Goal: Navigation & Orientation: Find specific page/section

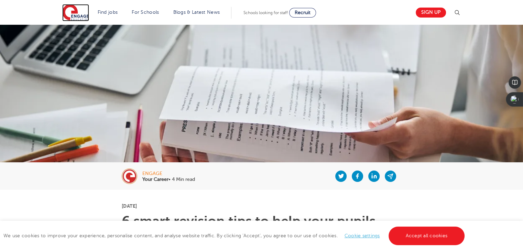
click at [75, 12] on img at bounding box center [75, 12] width 27 height 17
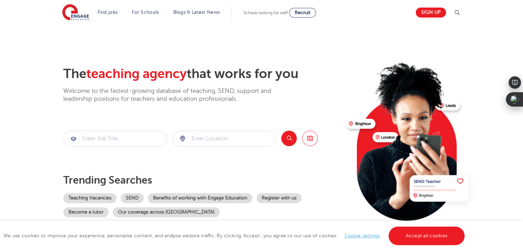
click at [28, 59] on section "The teaching agency that works for you Welcome to the fastest-growing database …" at bounding box center [261, 138] width 523 height 227
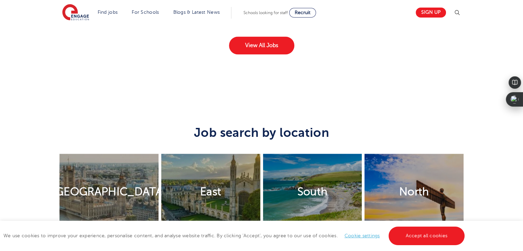
scroll to position [1592, 0]
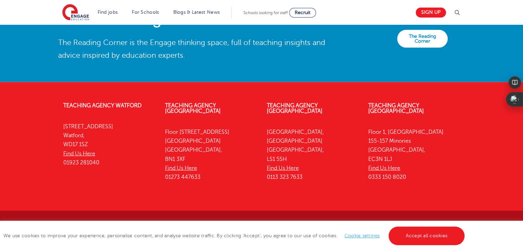
click at [371, 234] on link "Cookie settings" at bounding box center [361, 235] width 35 height 5
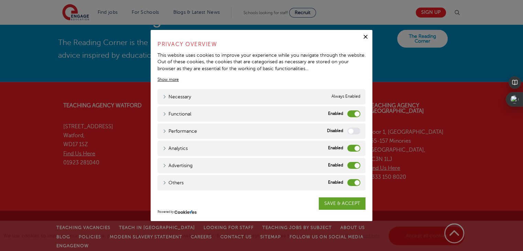
click at [349, 115] on label "Functional" at bounding box center [353, 113] width 13 height 7
click at [0, 0] on input "Functional" at bounding box center [0, 0] width 0 height 0
click at [348, 150] on label "Analytics" at bounding box center [353, 148] width 13 height 7
click at [0, 0] on input "Analytics" at bounding box center [0, 0] width 0 height 0
click at [352, 167] on label "Advertising" at bounding box center [353, 165] width 13 height 7
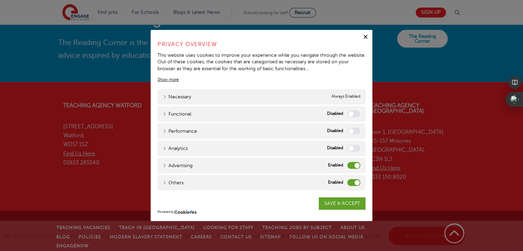
click at [0, 0] on input "Advertising" at bounding box center [0, 0] width 0 height 0
click at [352, 182] on label "Others" at bounding box center [353, 182] width 13 height 7
click at [0, 0] on input "Others" at bounding box center [0, 0] width 0 height 0
click at [348, 204] on link "SAVE & ACCEPT" at bounding box center [342, 203] width 47 height 12
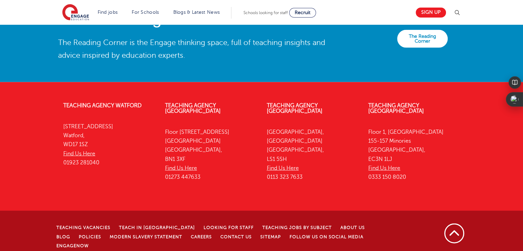
click at [85, 251] on p "© [DATE]-[DATE] Engage Partners Limited "trading as Engage Education". [STREET_…" at bounding box center [225, 256] width 339 height 6
click at [87, 237] on div "Teaching Vacancies Teach in London Looking for staff Teaching jobs by subject A…" at bounding box center [226, 245] width 347 height 44
click at [96, 251] on p "© [DATE]-[DATE] Engage Partners Limited "trading as Engage Education". [STREET_…" at bounding box center [225, 256] width 339 height 6
click at [111, 236] on div "Teaching Vacancies Teach in London Looking for staff Teaching jobs by subject A…" at bounding box center [226, 245] width 347 height 44
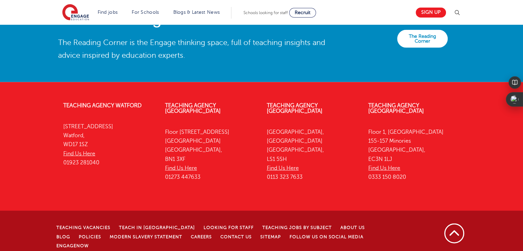
copy p "Engage Partners Limited"
click at [24, 93] on div "Teaching Agency Watford 4th Floor, 45 Clarendon Road Watford, WD17 1SZ Find Us …" at bounding box center [261, 179] width 523 height 174
